Goal: Task Accomplishment & Management: Complete application form

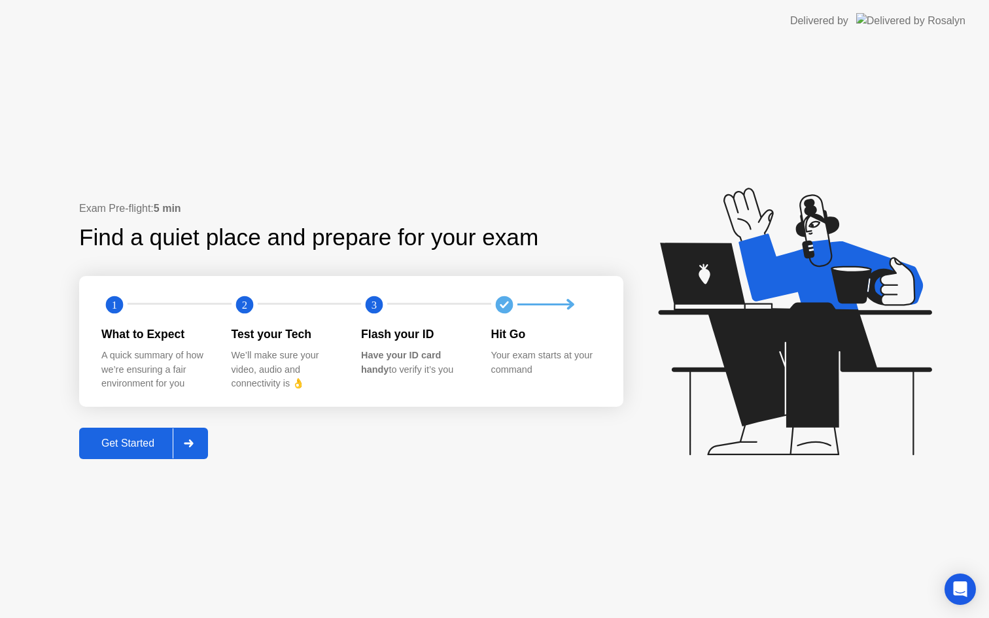
click at [116, 444] on div "Get Started" at bounding box center [128, 444] width 90 height 12
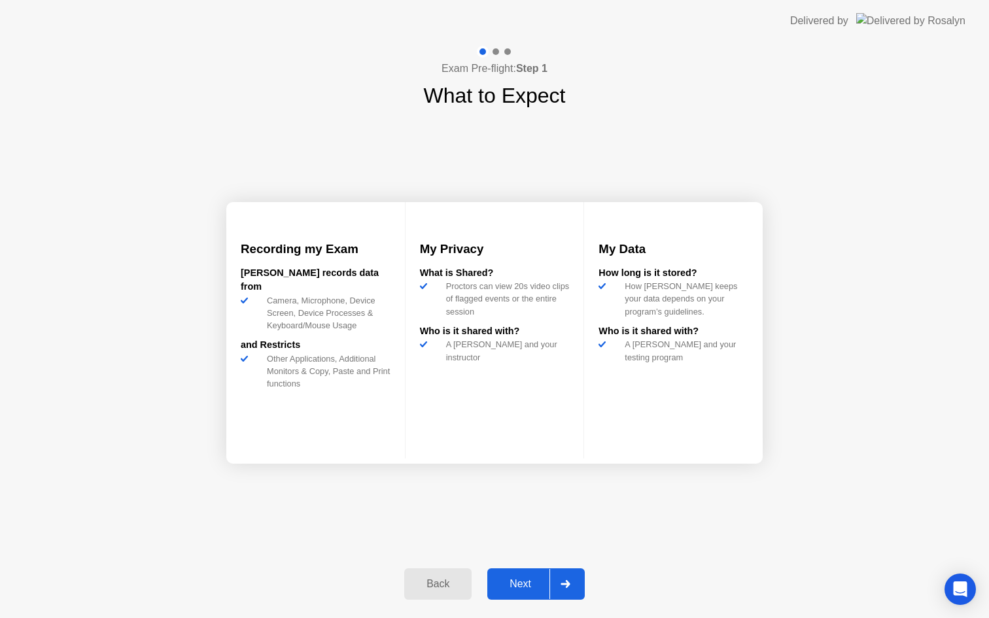
click at [538, 584] on div "Next" at bounding box center [520, 584] width 58 height 12
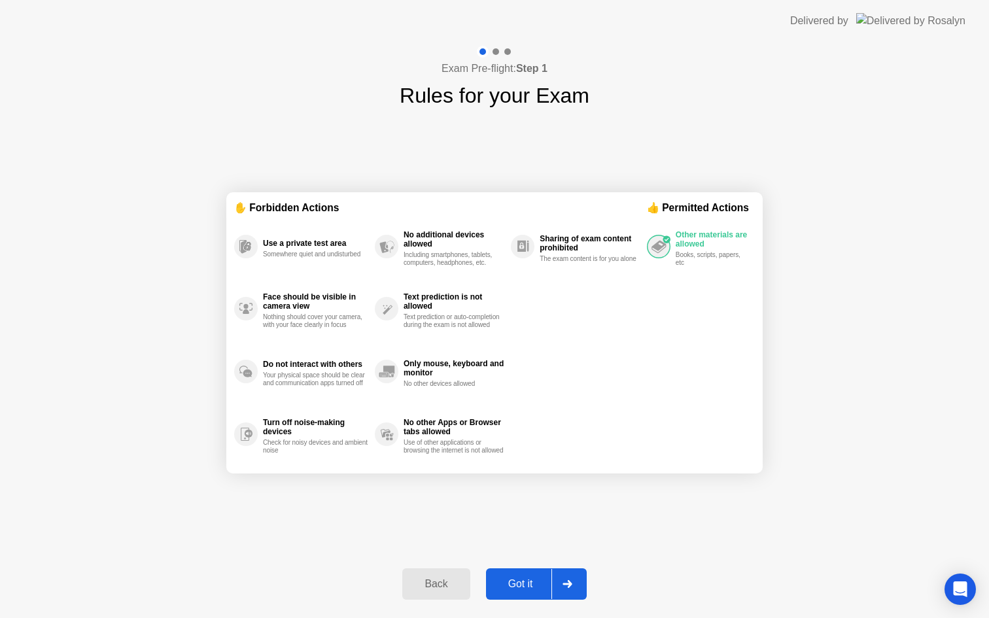
click at [538, 584] on div "Got it" at bounding box center [521, 584] width 62 height 12
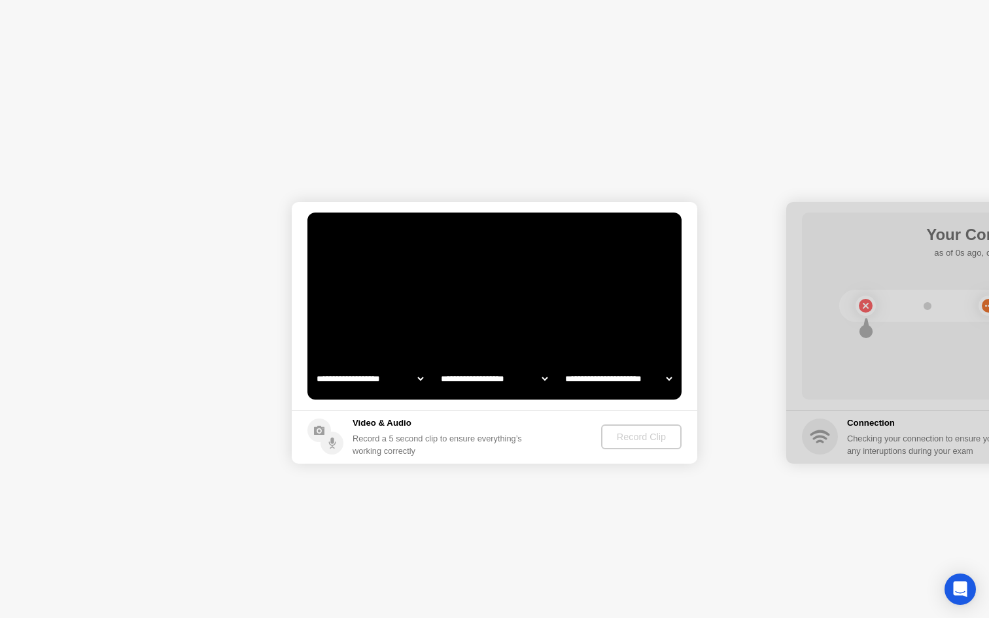
select select "**********"
select select "*******"
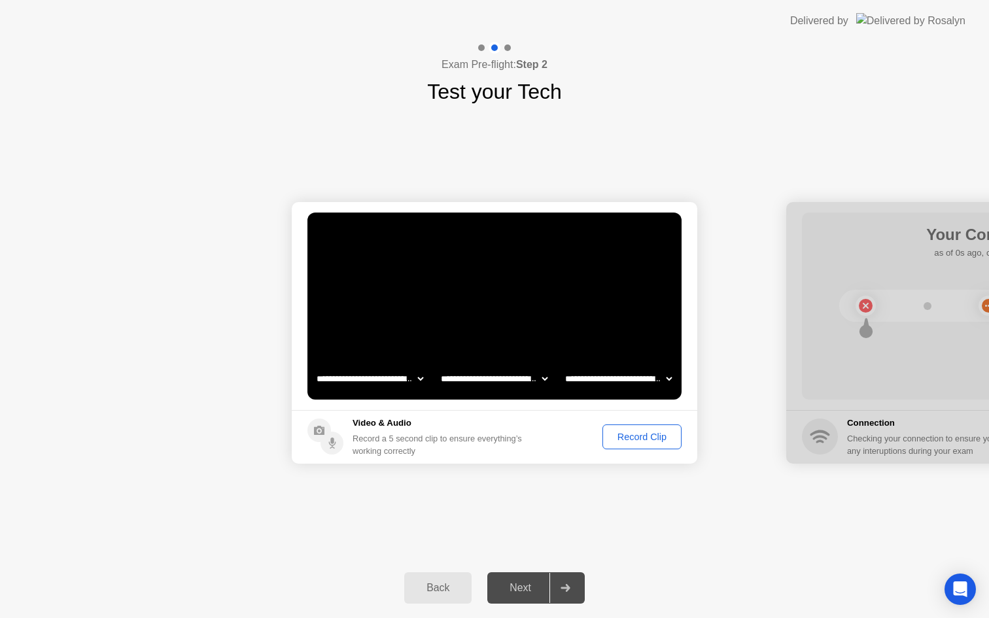
click at [652, 435] on div "Record Clip" at bounding box center [642, 437] width 70 height 10
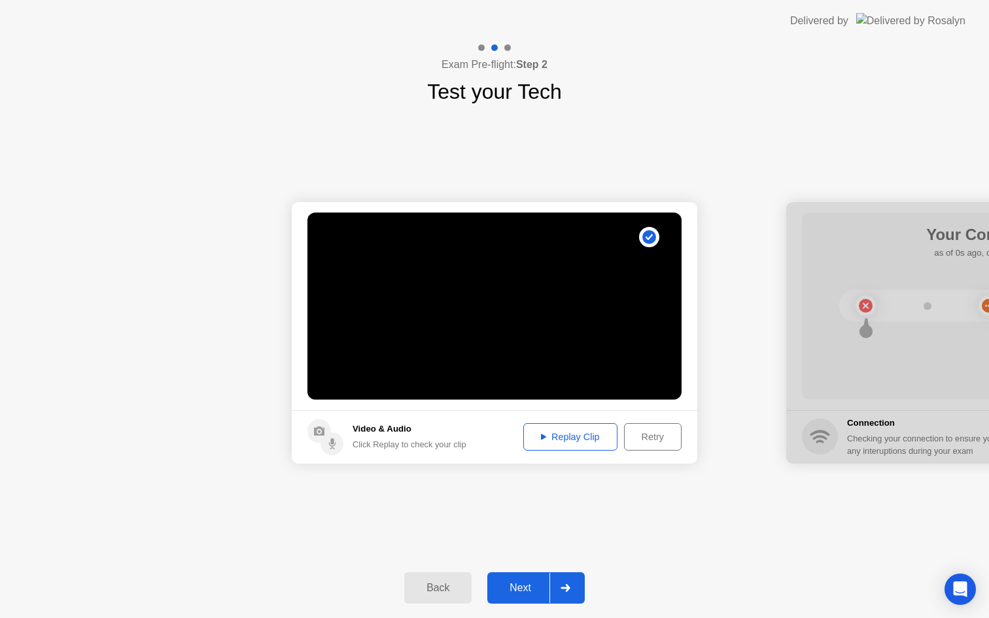
click at [577, 433] on div "Replay Clip" at bounding box center [570, 437] width 85 height 10
click at [654, 442] on div "Retry" at bounding box center [653, 437] width 48 height 10
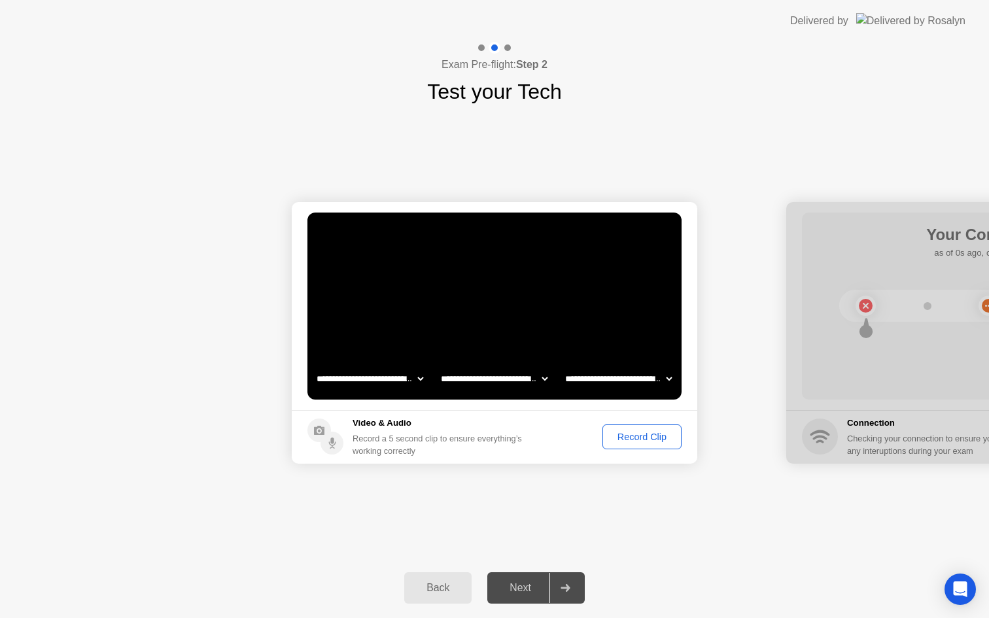
click at [654, 438] on div "Record Clip" at bounding box center [642, 437] width 70 height 10
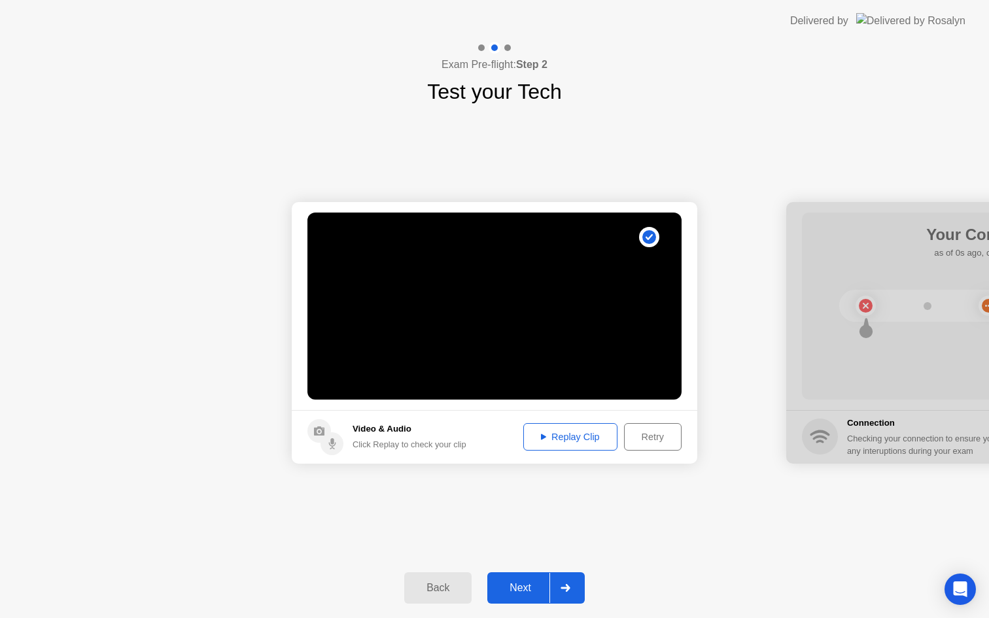
click at [521, 593] on div "Next" at bounding box center [520, 588] width 58 height 12
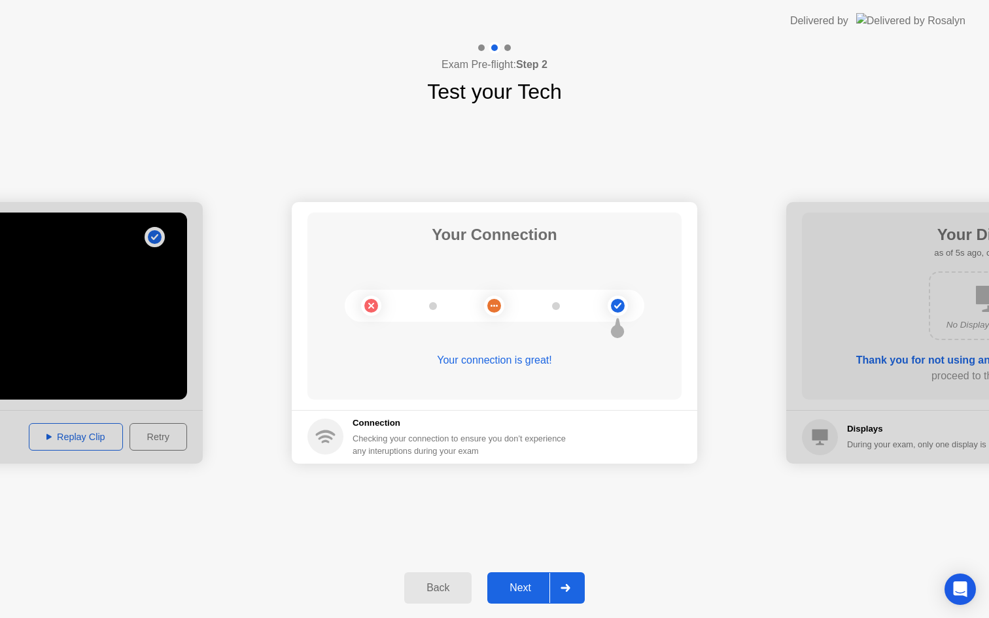
click at [523, 591] on div "Next" at bounding box center [520, 588] width 58 height 12
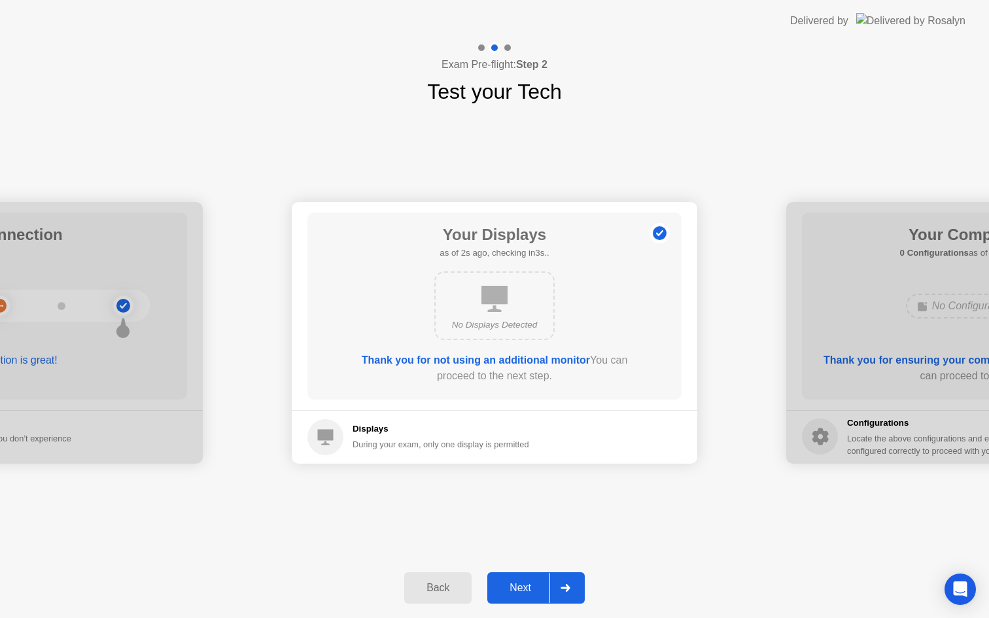
click at [523, 591] on div "Next" at bounding box center [520, 588] width 58 height 12
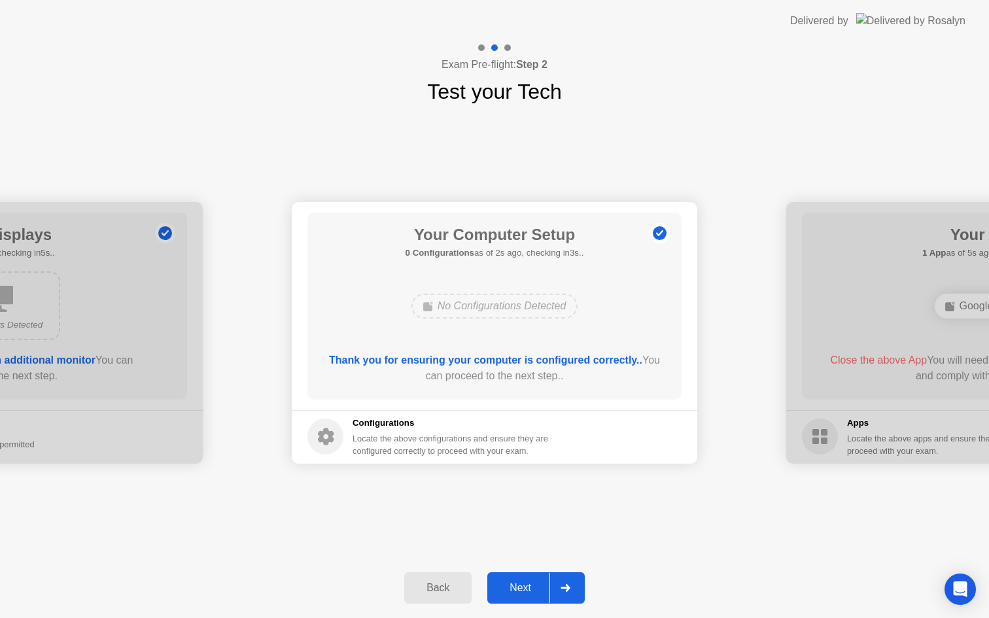
click at [523, 591] on div "Next" at bounding box center [520, 588] width 58 height 12
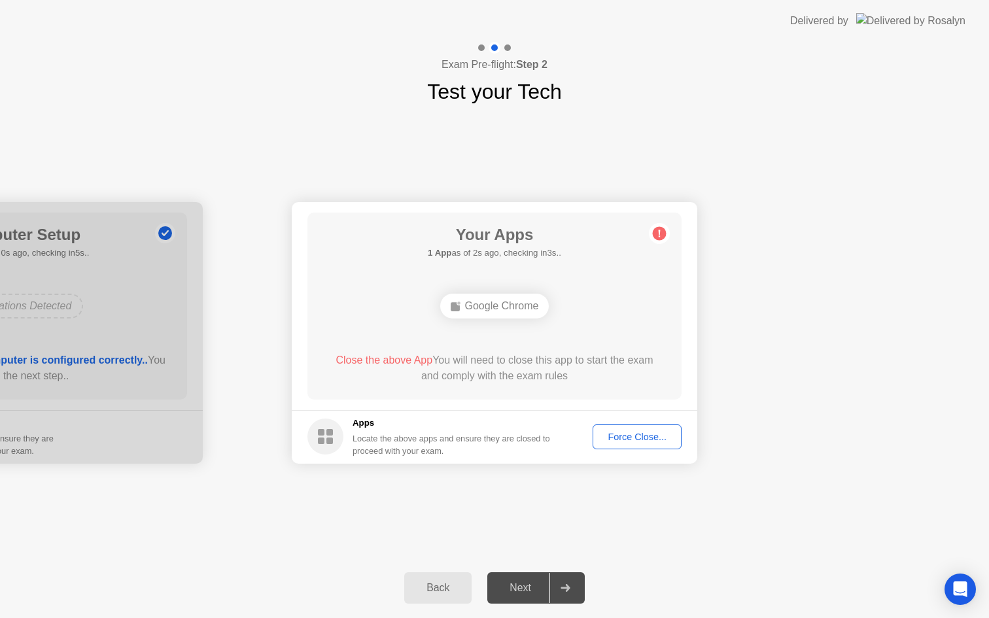
click at [637, 438] on div "Force Close..." at bounding box center [637, 437] width 80 height 10
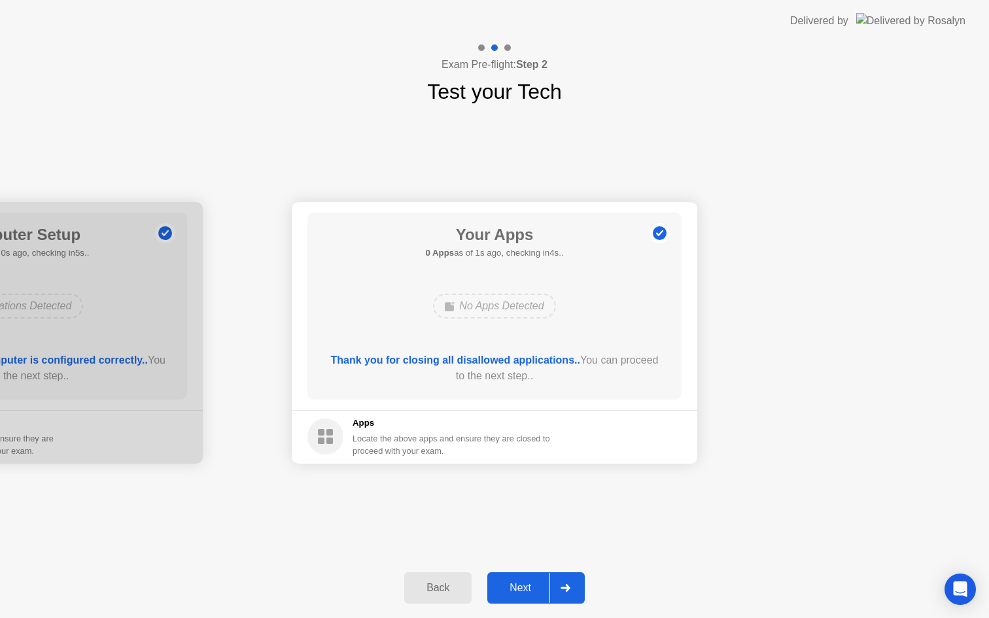
click at [519, 593] on div "Next" at bounding box center [520, 588] width 58 height 12
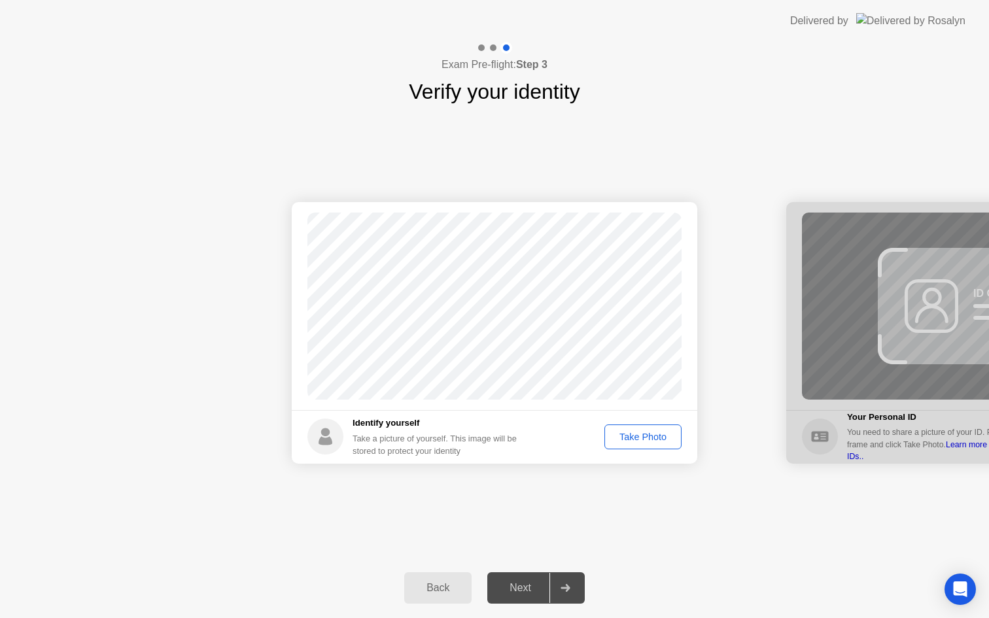
click at [640, 436] on div "Take Photo" at bounding box center [643, 437] width 68 height 10
click at [455, 585] on div "Back" at bounding box center [438, 588] width 60 height 12
select select "**********"
select select "*******"
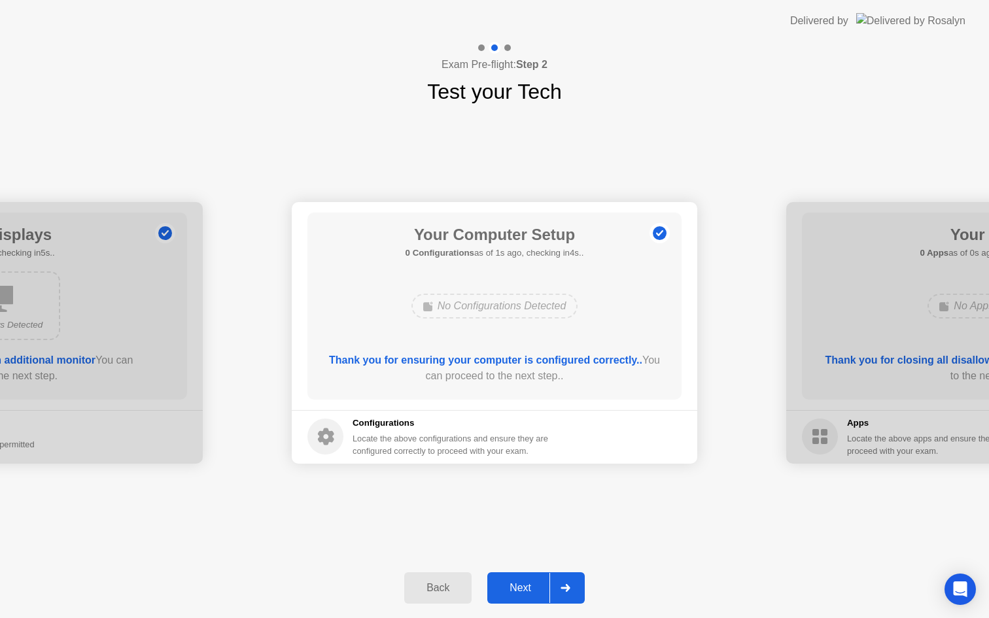
click at [533, 590] on div "Next" at bounding box center [520, 588] width 58 height 12
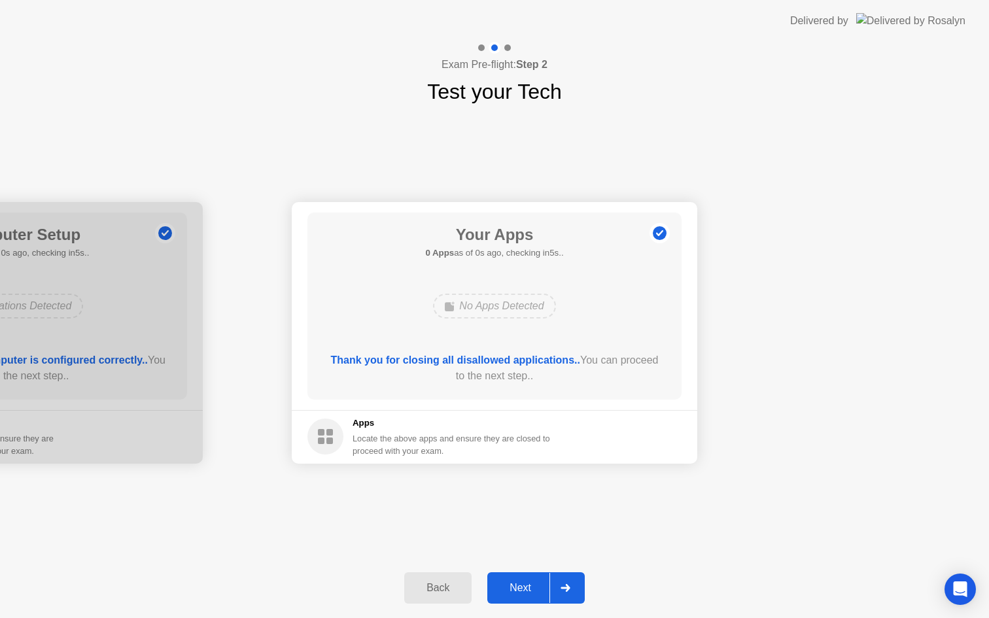
click at [533, 590] on div "Next" at bounding box center [520, 588] width 58 height 12
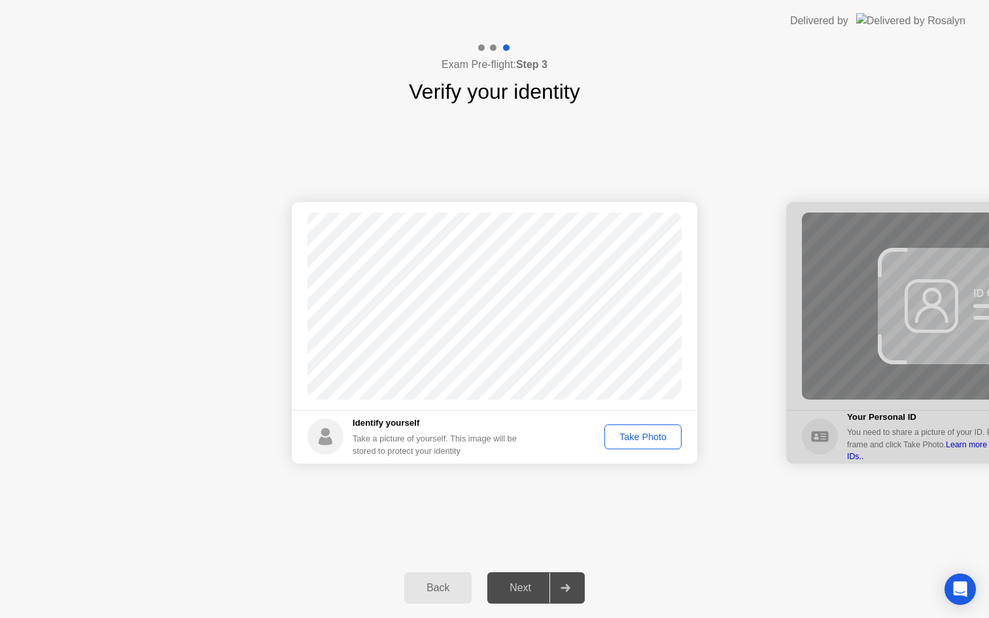
click at [644, 437] on div "Take Photo" at bounding box center [643, 437] width 68 height 10
click at [519, 590] on div "Next" at bounding box center [520, 588] width 58 height 12
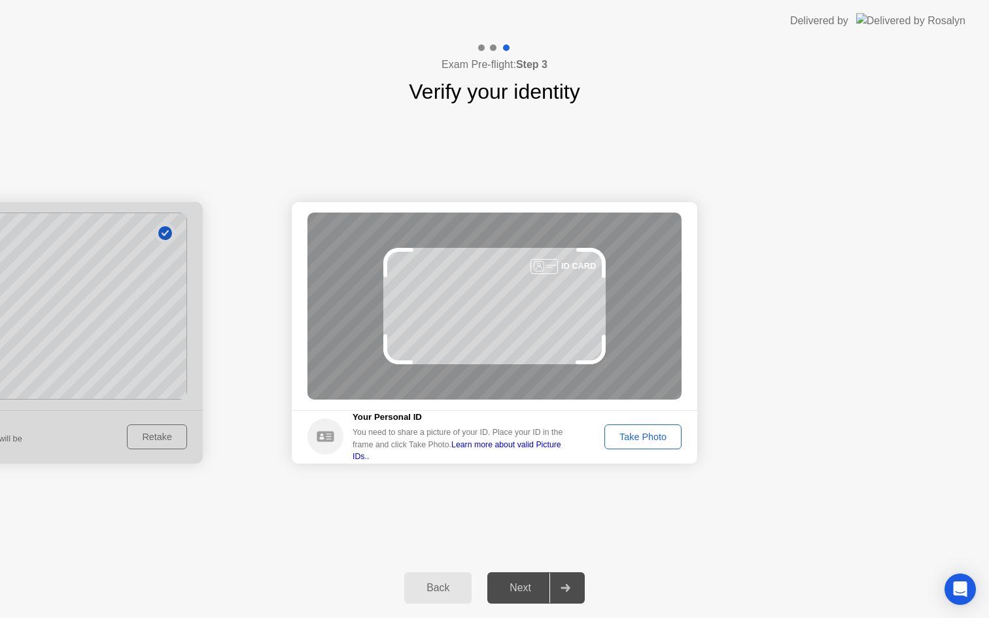
click at [656, 435] on div "Take Photo" at bounding box center [643, 437] width 68 height 10
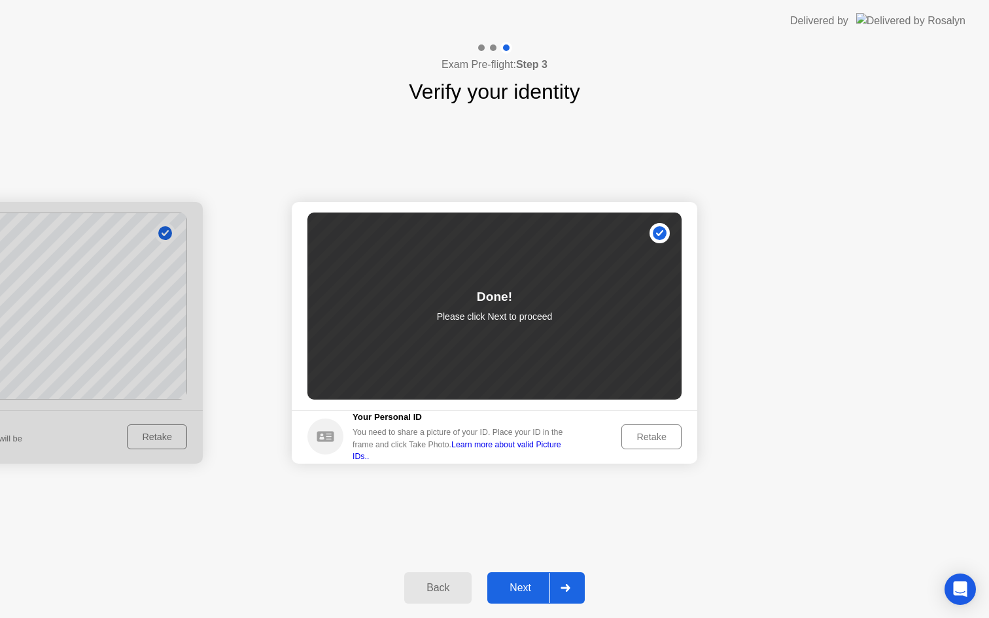
click at [524, 594] on div "Next" at bounding box center [520, 588] width 58 height 12
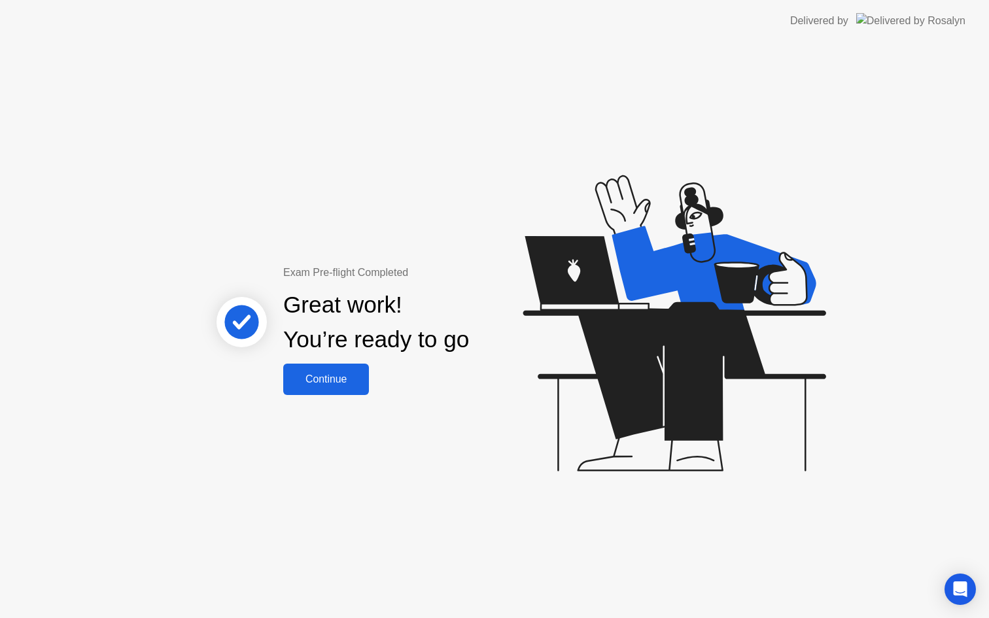
click at [336, 381] on div "Continue" at bounding box center [326, 380] width 78 height 12
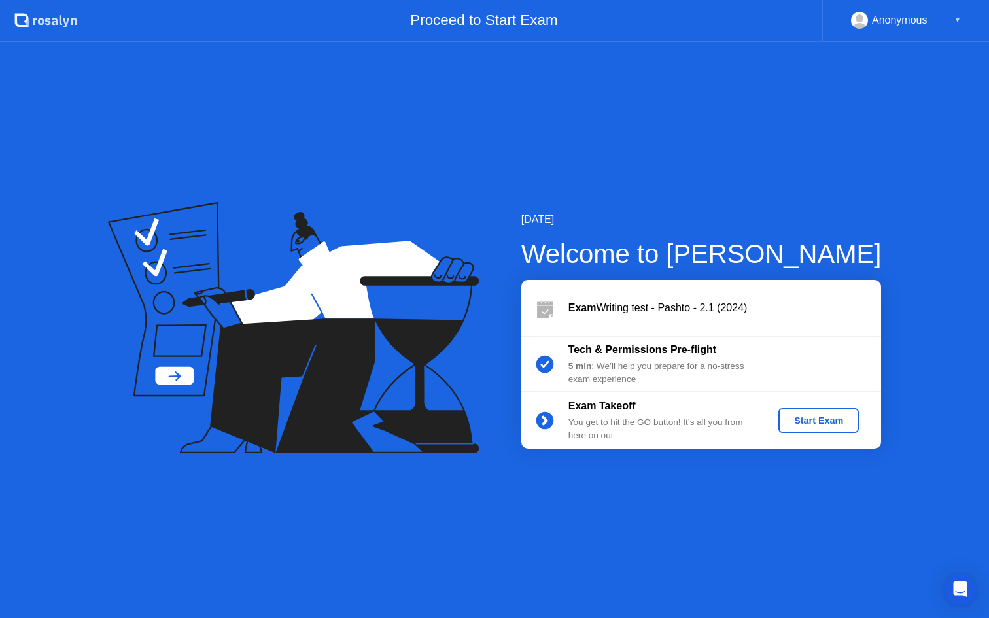
click at [804, 423] on div "Start Exam" at bounding box center [819, 420] width 70 height 10
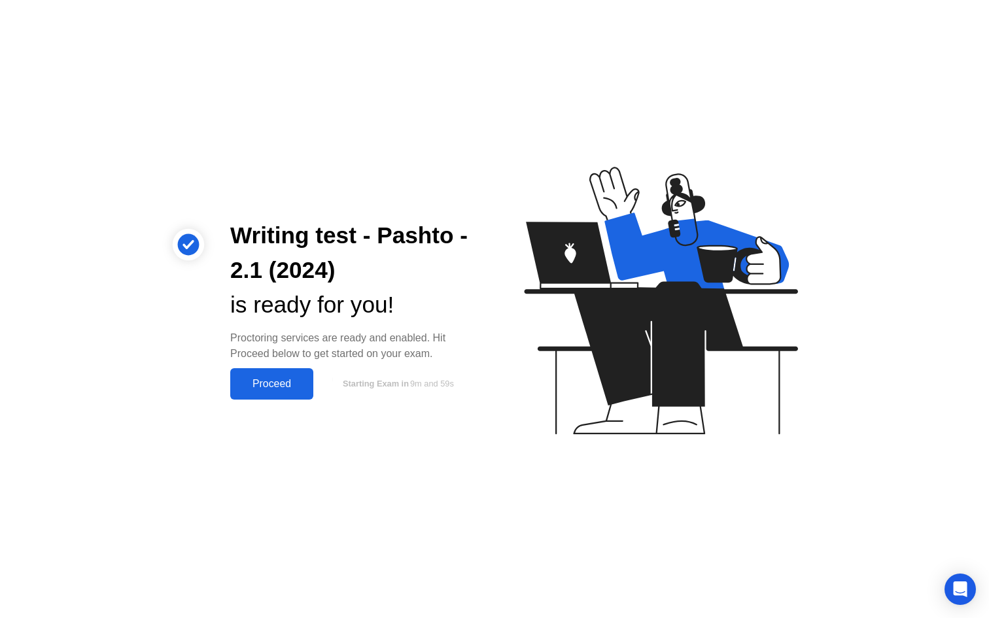
click at [279, 389] on div "Proceed" at bounding box center [271, 384] width 75 height 12
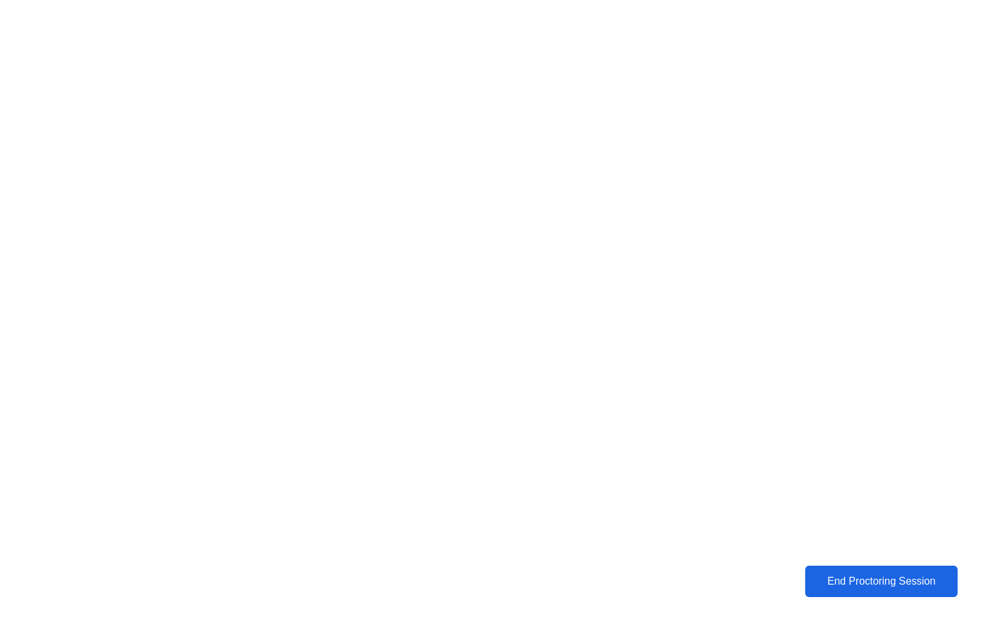
click at [851, 583] on div "End Proctoring Session" at bounding box center [881, 582] width 147 height 12
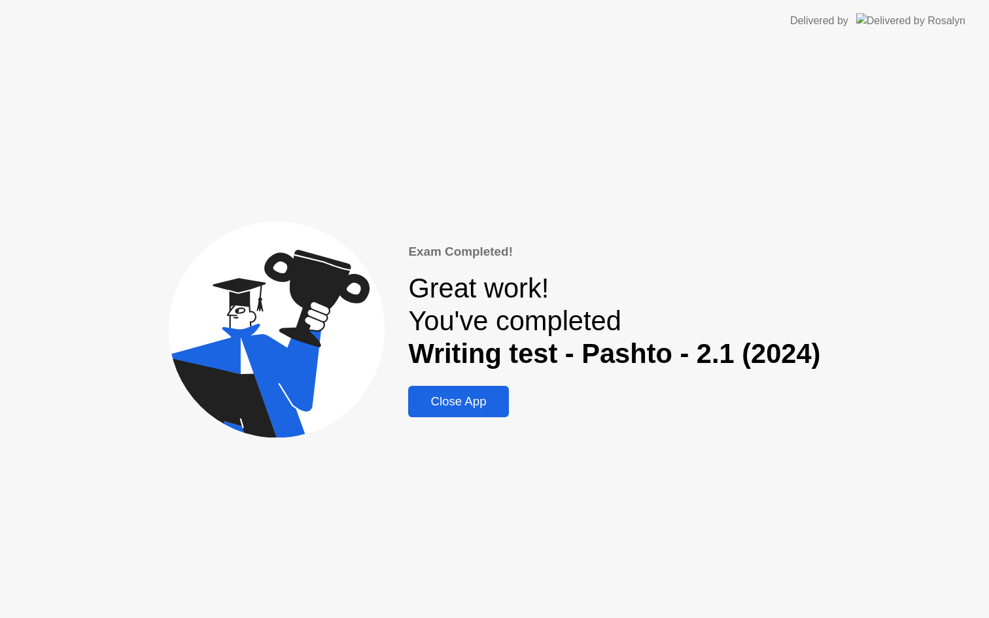
click at [463, 404] on div "Close App" at bounding box center [458, 402] width 92 height 14
